Goal: Task Accomplishment & Management: Manage account settings

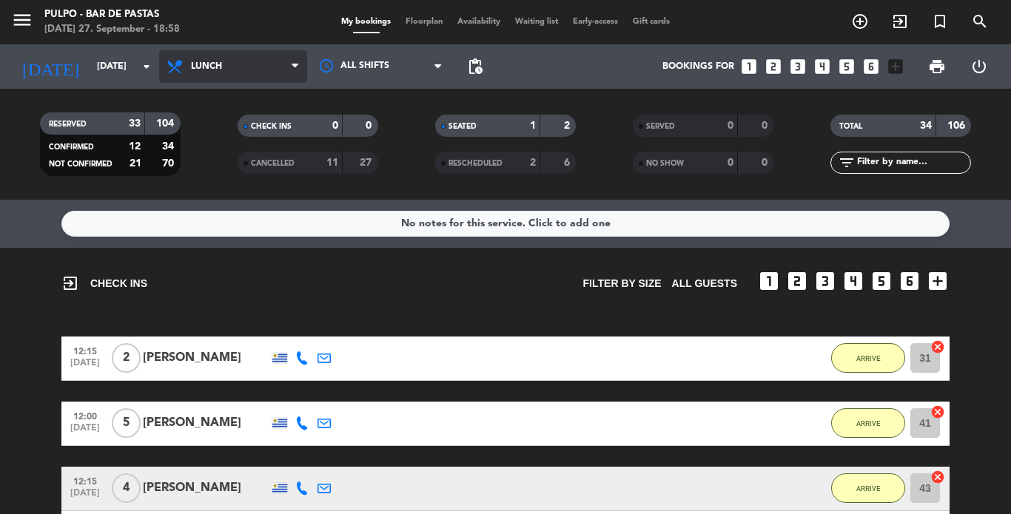
click at [217, 76] on span "Lunch" at bounding box center [233, 66] width 148 height 33
click at [206, 155] on div "menu Pulpo - Bar de Pastas [DATE] 27. September - 18:58 My bookings Floorplan A…" at bounding box center [505, 100] width 1011 height 200
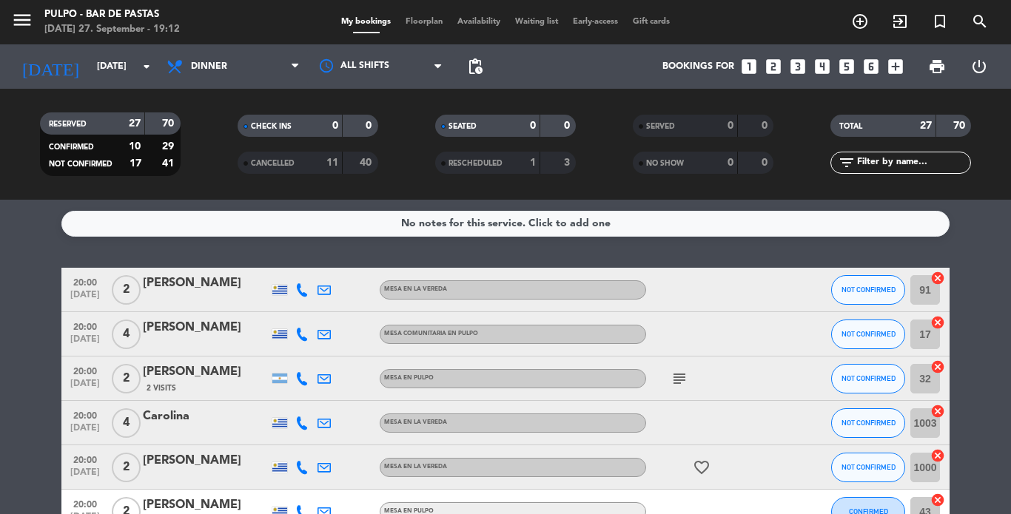
click at [673, 376] on icon "subject" at bounding box center [679, 379] width 18 height 18
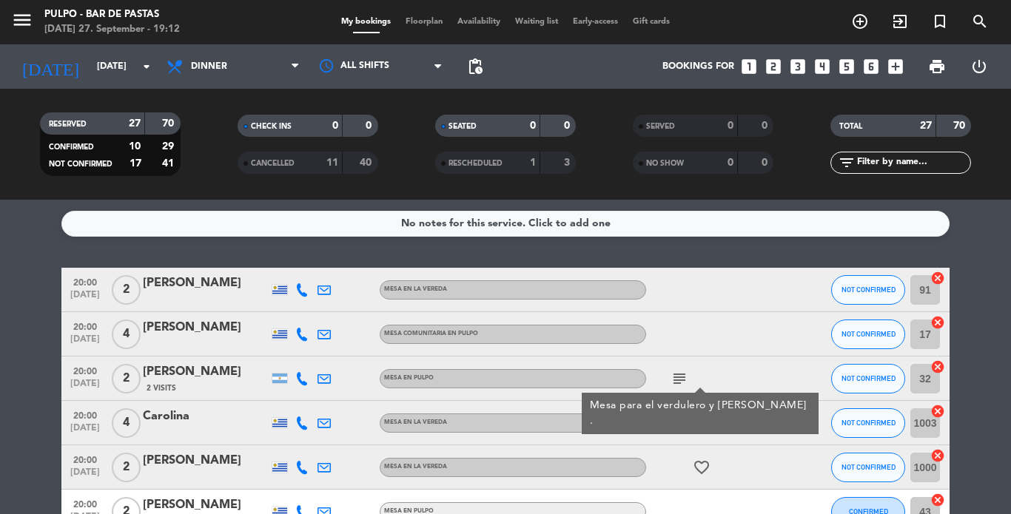
click at [673, 374] on icon "subject" at bounding box center [679, 379] width 18 height 18
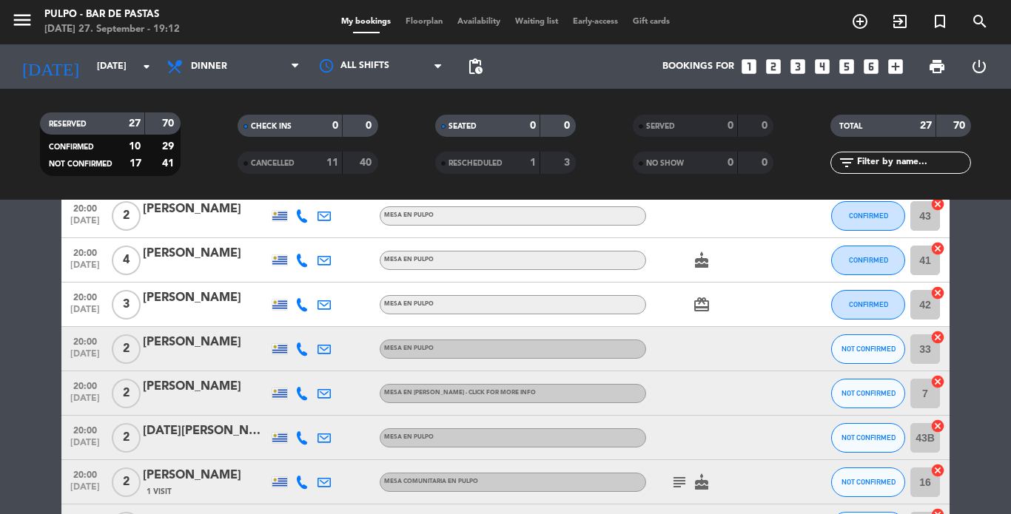
scroll to position [370, 0]
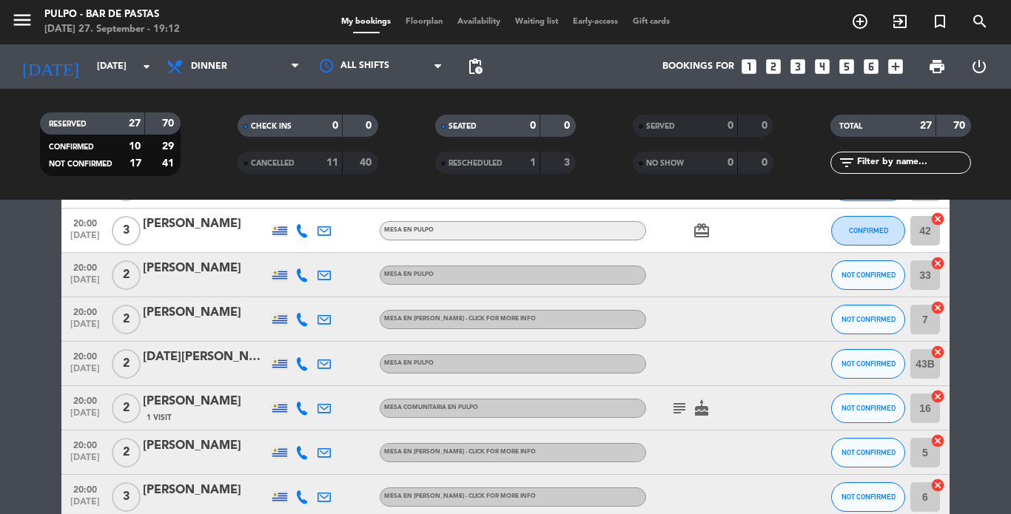
click at [674, 400] on icon "subject" at bounding box center [679, 409] width 18 height 18
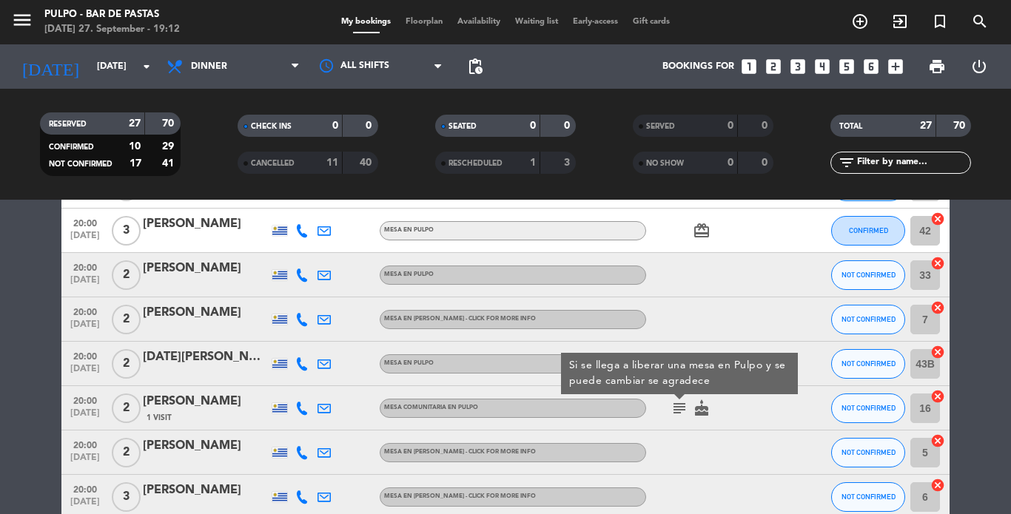
click at [670, 404] on icon "subject" at bounding box center [679, 409] width 18 height 18
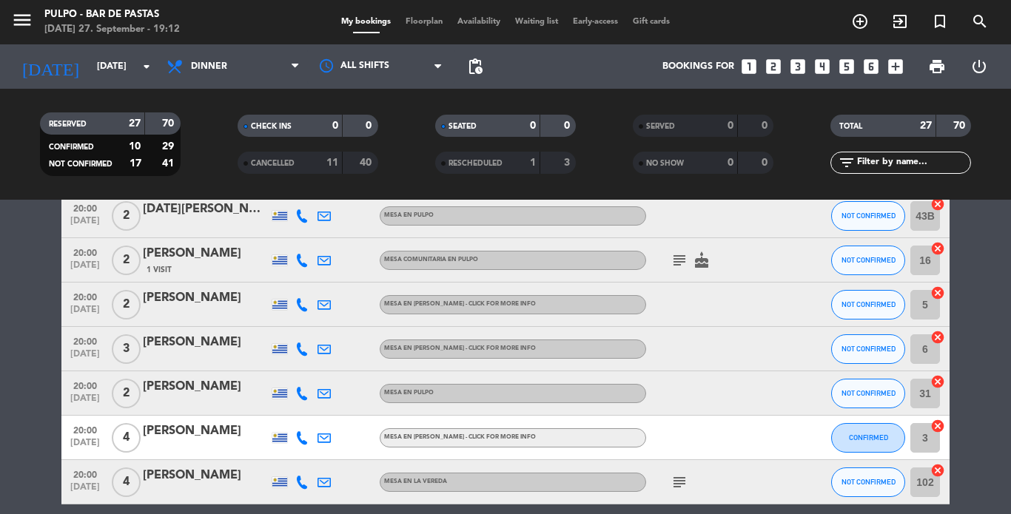
scroll to position [592, 0]
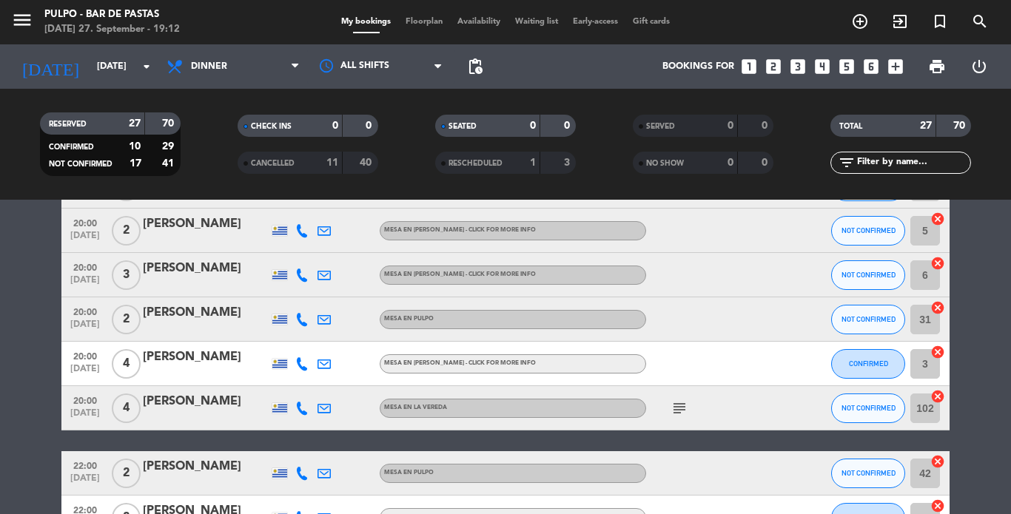
click at [690, 404] on div "subject" at bounding box center [712, 408] width 133 height 44
click at [681, 408] on icon "subject" at bounding box center [679, 409] width 18 height 18
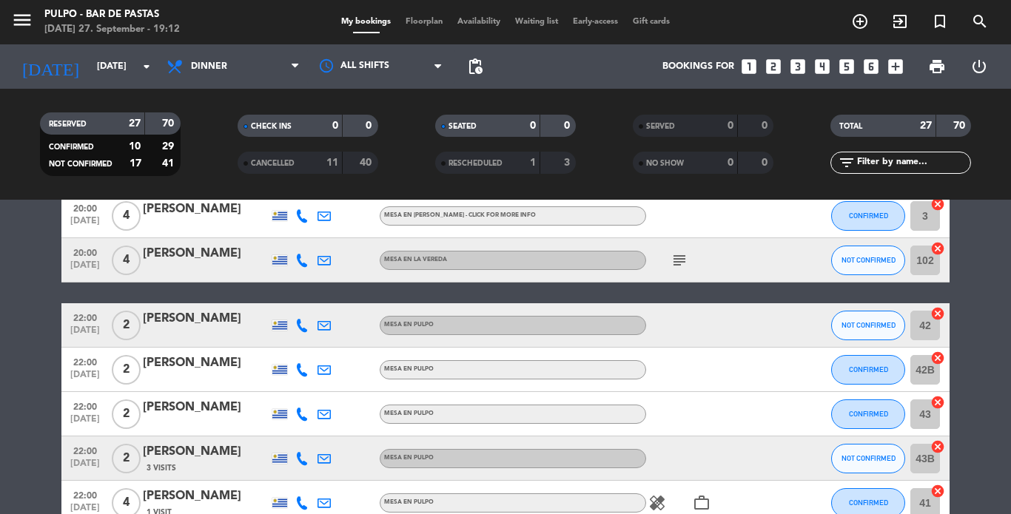
scroll to position [814, 0]
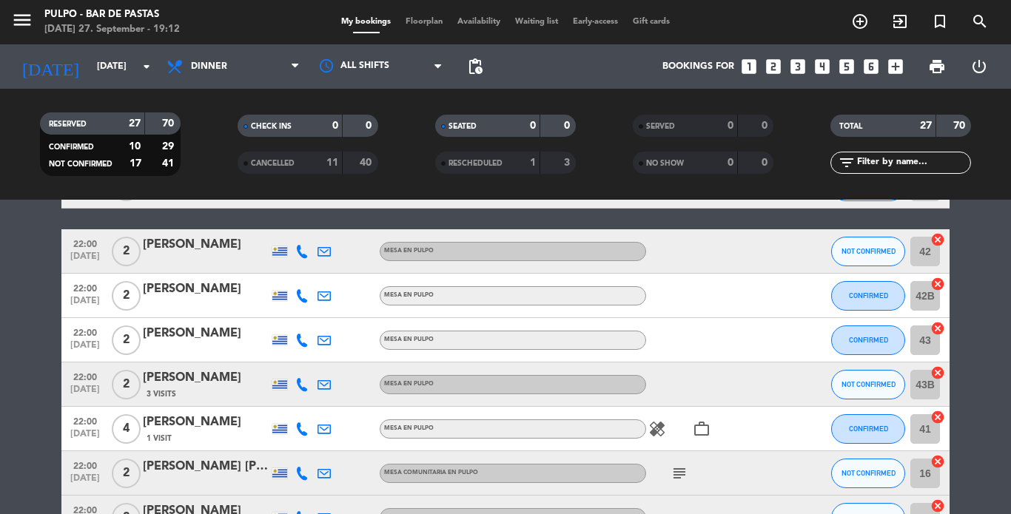
click at [653, 430] on icon "healing" at bounding box center [657, 429] width 18 height 18
click at [654, 426] on icon "healing" at bounding box center [657, 429] width 18 height 18
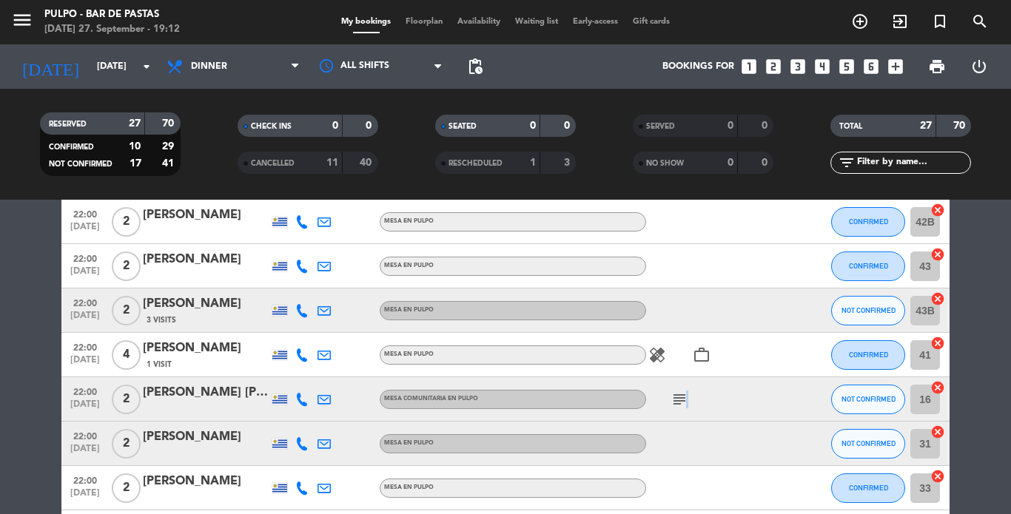
click at [678, 403] on icon "subject" at bounding box center [679, 400] width 18 height 18
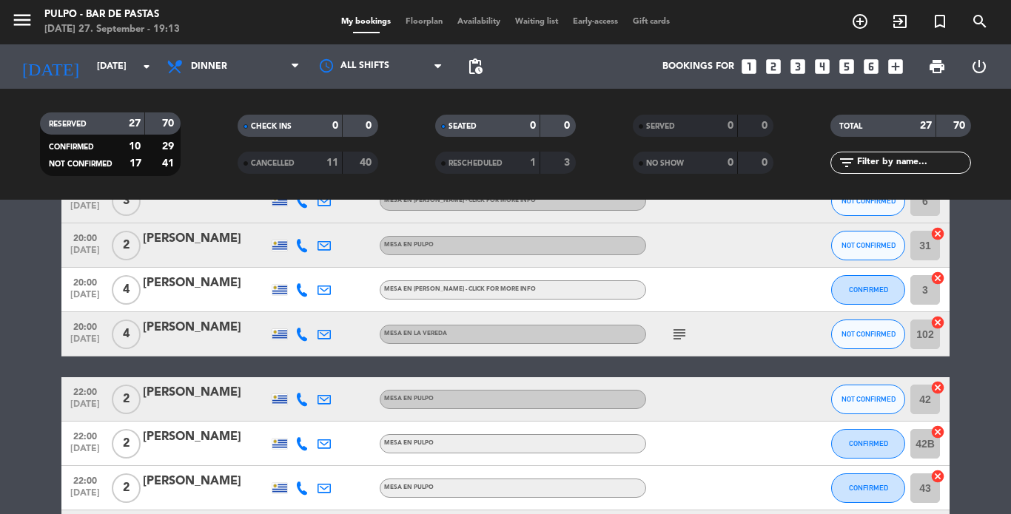
scroll to position [518, 0]
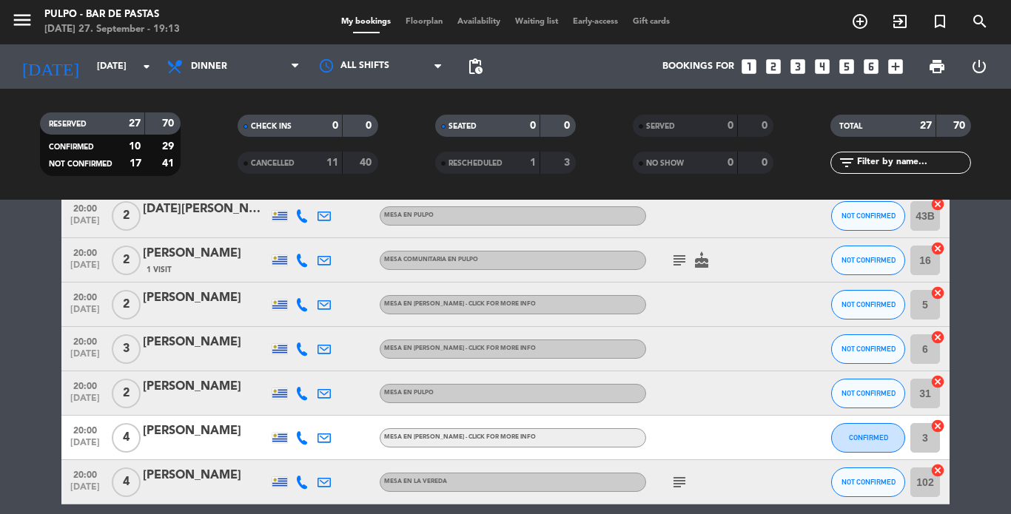
click at [207, 471] on div "[PERSON_NAME]" at bounding box center [206, 475] width 126 height 19
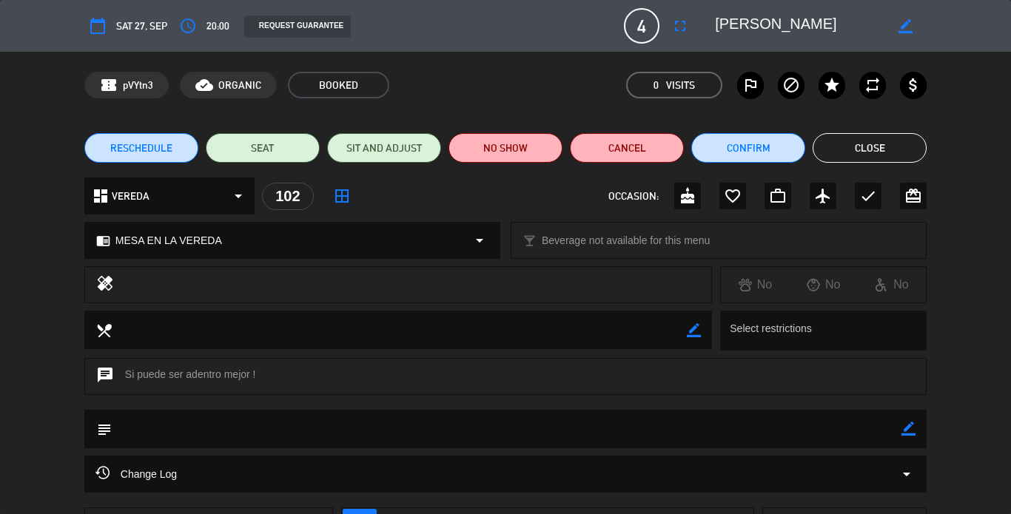
click at [280, 197] on div "102" at bounding box center [288, 196] width 52 height 27
click at [341, 197] on icon "border_all" at bounding box center [342, 196] width 18 height 18
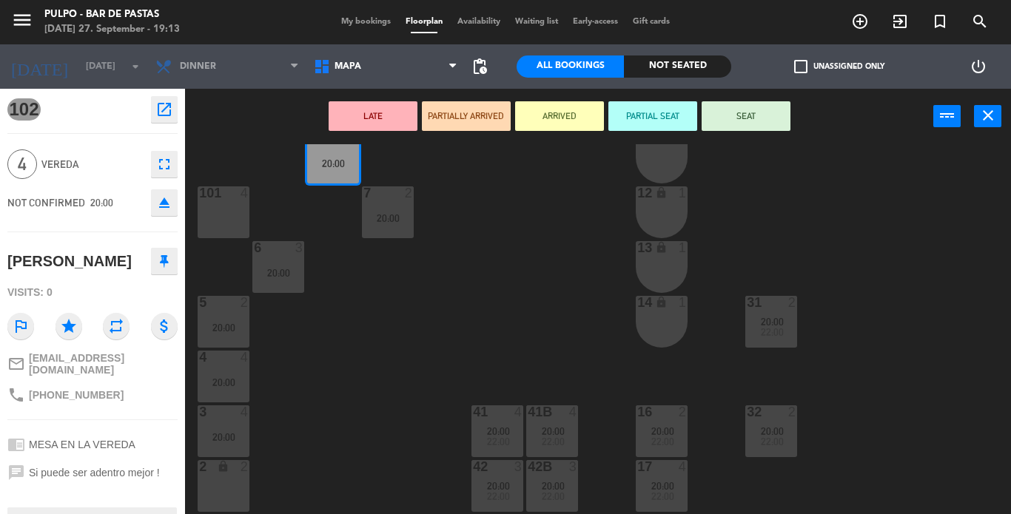
scroll to position [201, 0]
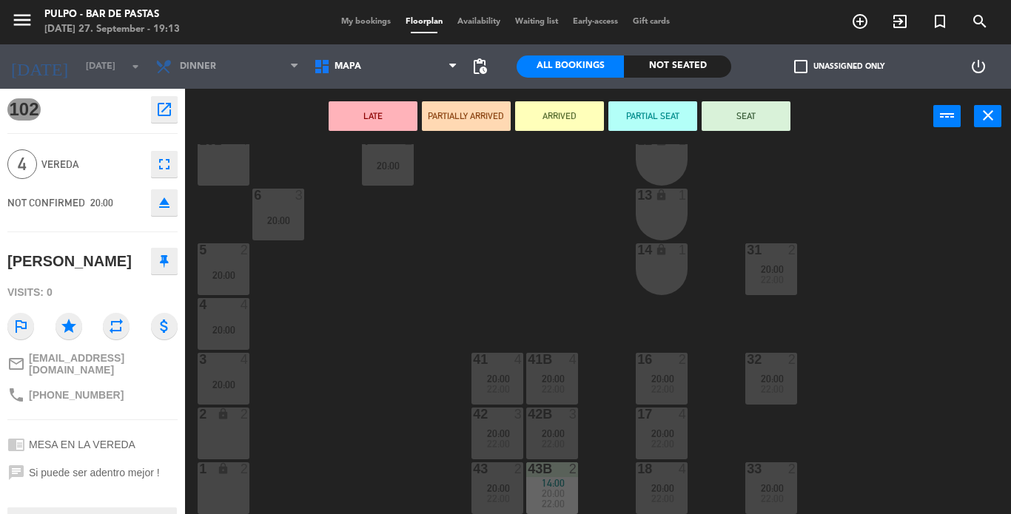
click at [236, 478] on div "1 lock 2" at bounding box center [224, 489] width 52 height 52
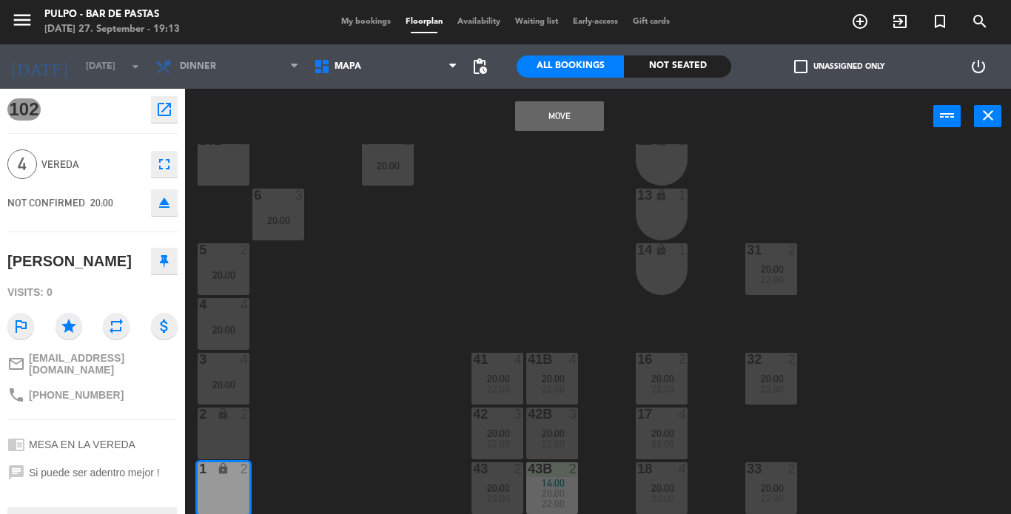
click at [234, 423] on div "2 lock 2" at bounding box center [224, 434] width 52 height 52
click at [554, 115] on button "Move and Merge" at bounding box center [559, 116] width 89 height 30
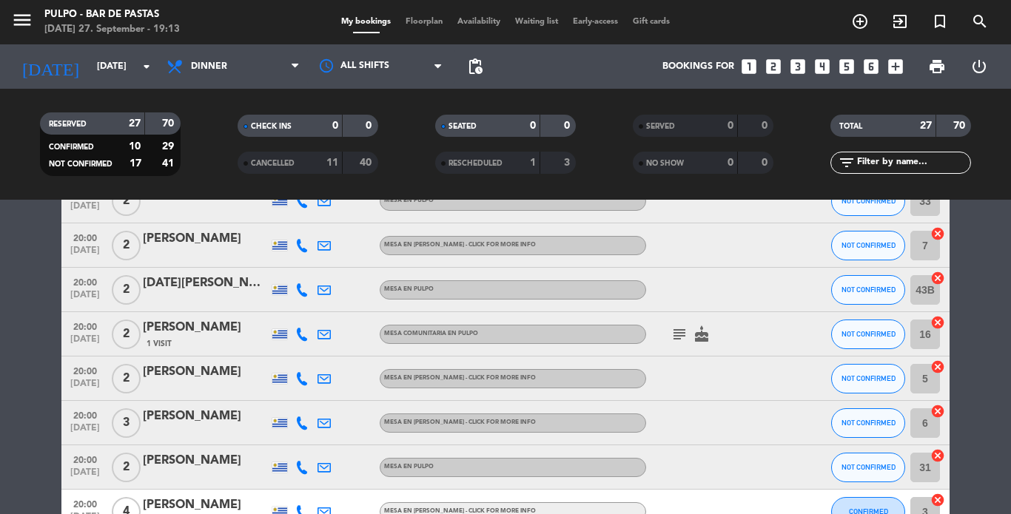
scroll to position [592, 0]
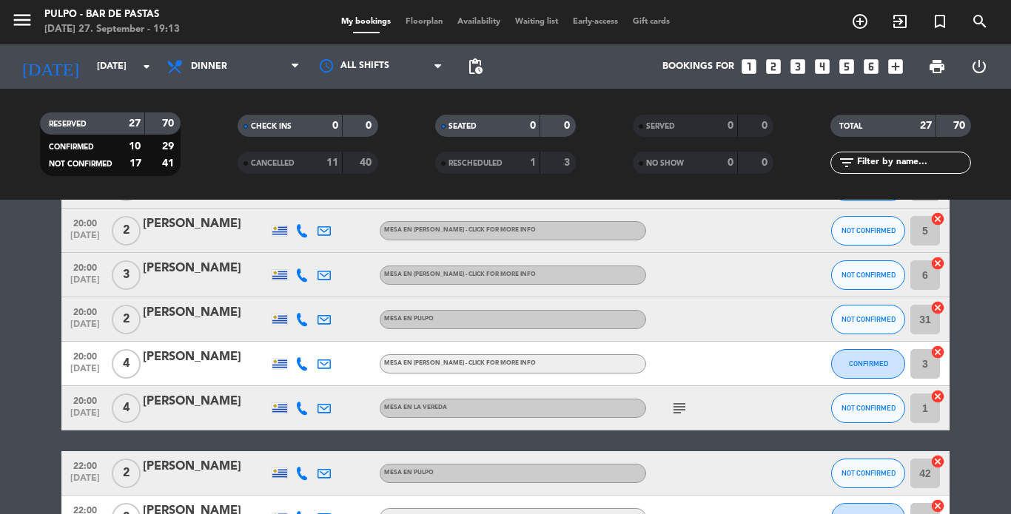
click at [670, 401] on icon "subject" at bounding box center [679, 409] width 18 height 18
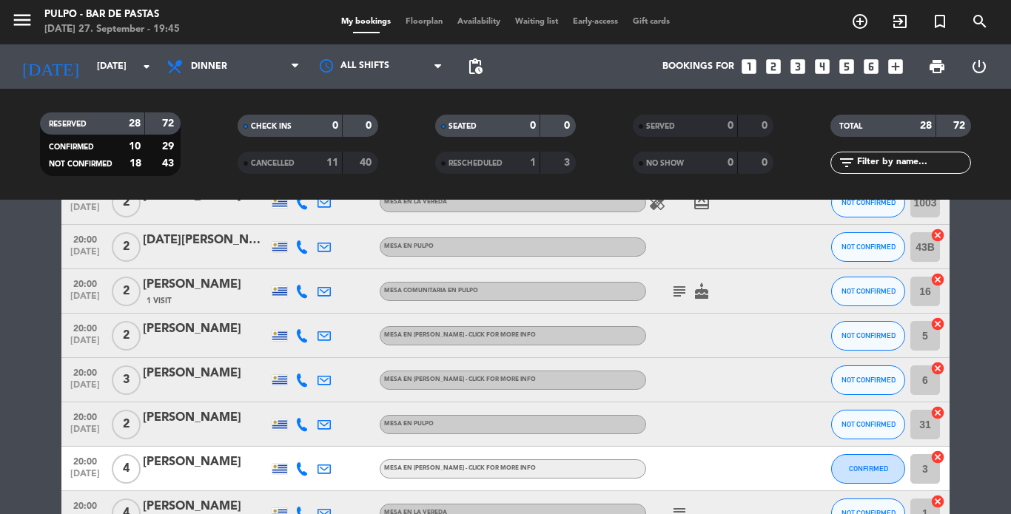
scroll to position [582, 0]
